Goal: Find specific page/section: Find specific page/section

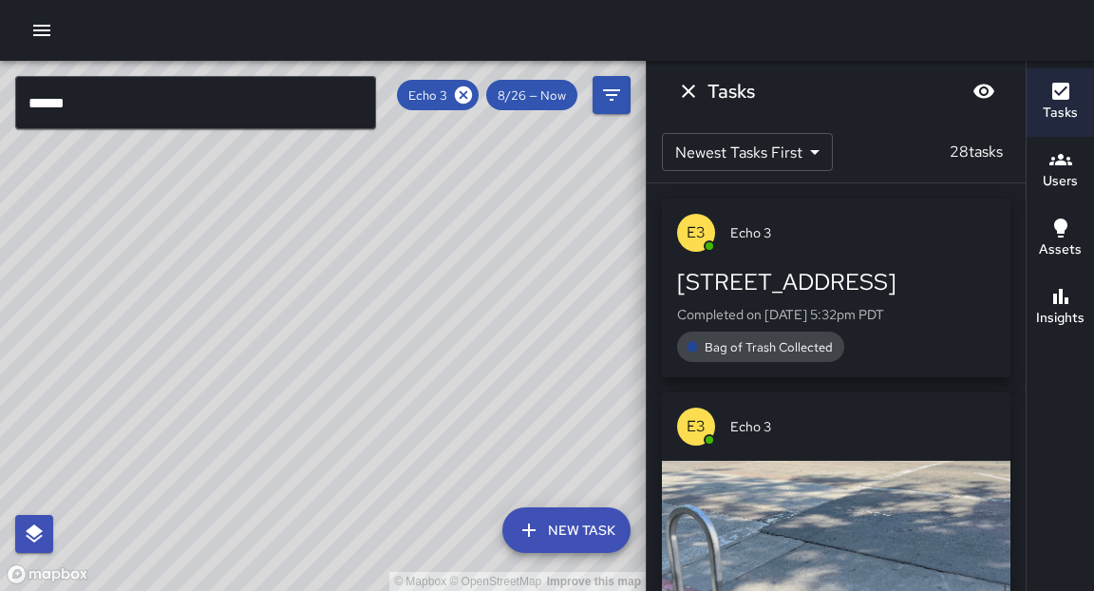
scroll to position [974, 0]
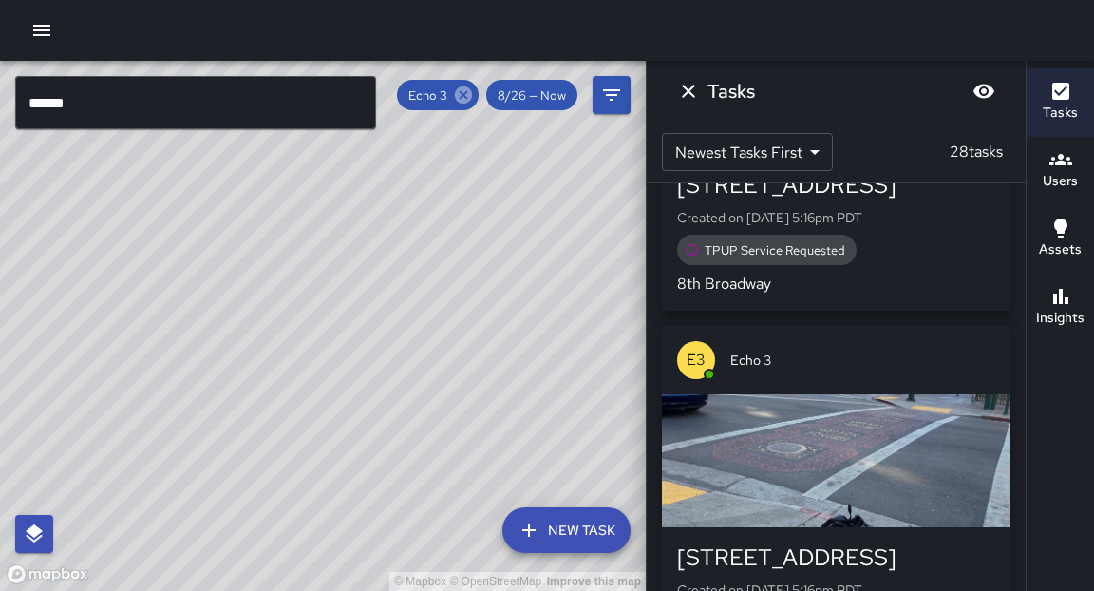
click at [465, 94] on icon at bounding box center [463, 95] width 21 height 21
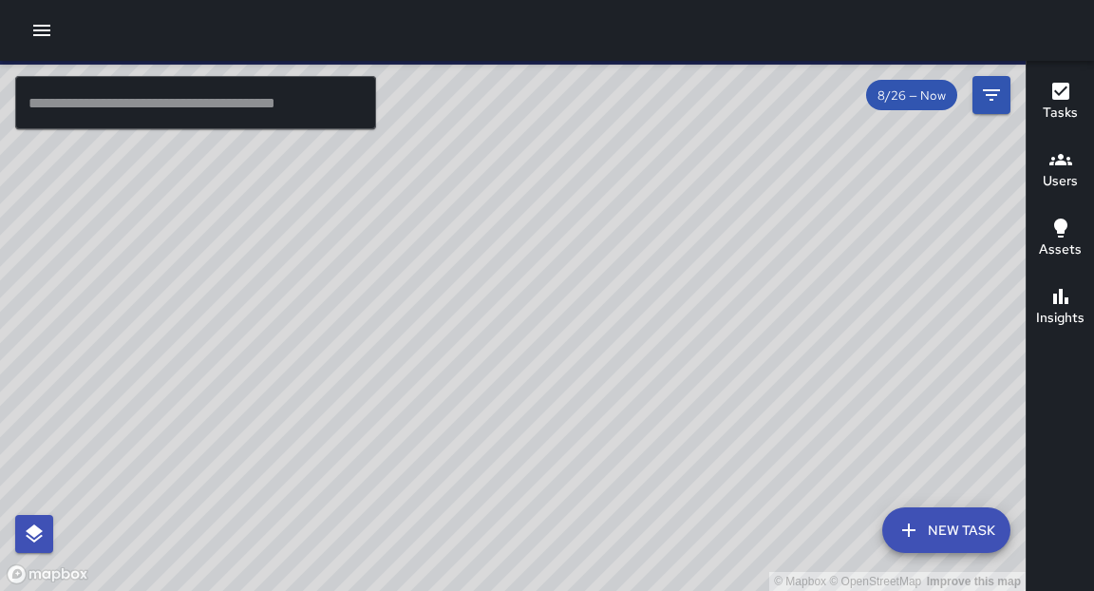
drag, startPoint x: 356, startPoint y: 443, endPoint x: 330, endPoint y: 395, distance: 54.0
click at [330, 395] on div "© Mapbox © OpenStreetMap Improve this map" at bounding box center [513, 326] width 1026 height 530
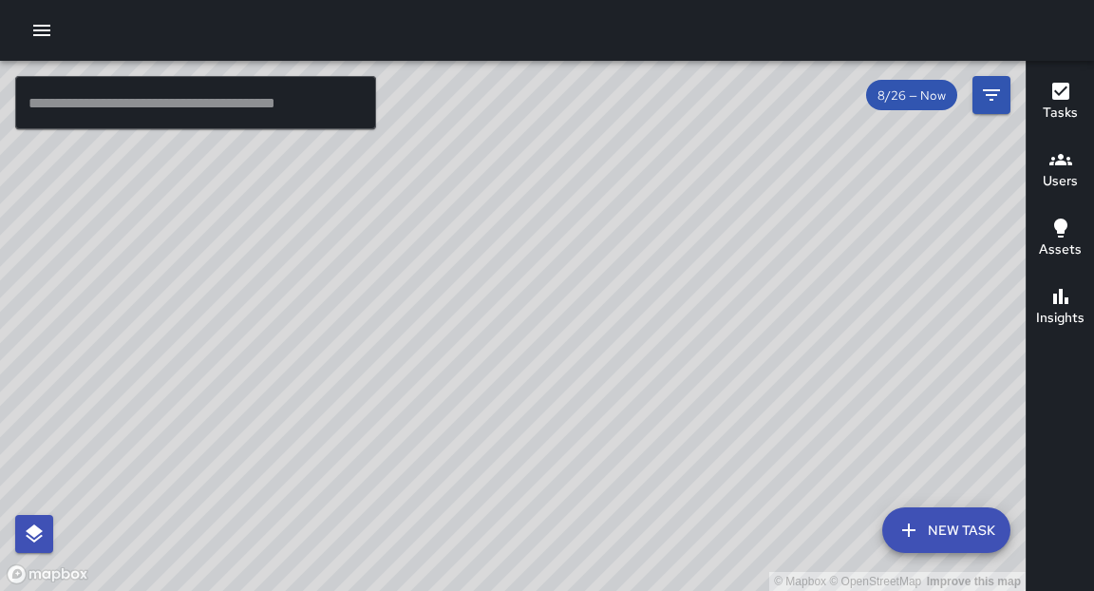
drag, startPoint x: 305, startPoint y: 444, endPoint x: 330, endPoint y: 349, distance: 98.1
click at [330, 349] on div "© Mapbox © OpenStreetMap Improve this map" at bounding box center [513, 326] width 1026 height 530
click at [485, 309] on div "© Mapbox © OpenStreetMap Improve this map" at bounding box center [513, 326] width 1026 height 530
click at [340, 360] on div "© Mapbox © OpenStreetMap Improve this map" at bounding box center [513, 326] width 1026 height 530
click at [207, 287] on div "© Mapbox © OpenStreetMap Improve this map" at bounding box center [513, 326] width 1026 height 530
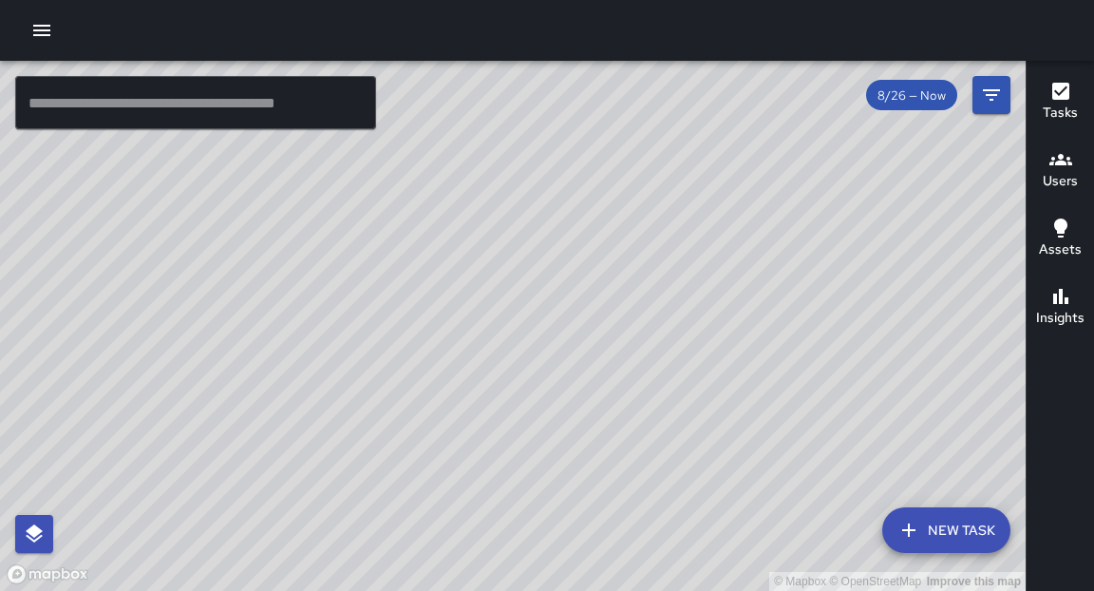
drag, startPoint x: 207, startPoint y: 287, endPoint x: 141, endPoint y: 453, distance: 178.6
click at [141, 453] on div "© Mapbox © OpenStreetMap Improve this map" at bounding box center [513, 326] width 1026 height 530
drag, startPoint x: 546, startPoint y: 506, endPoint x: 525, endPoint y: 464, distance: 46.7
click at [525, 464] on div "© Mapbox © OpenStreetMap Improve this map" at bounding box center [513, 326] width 1026 height 530
